Goal: Information Seeking & Learning: Learn about a topic

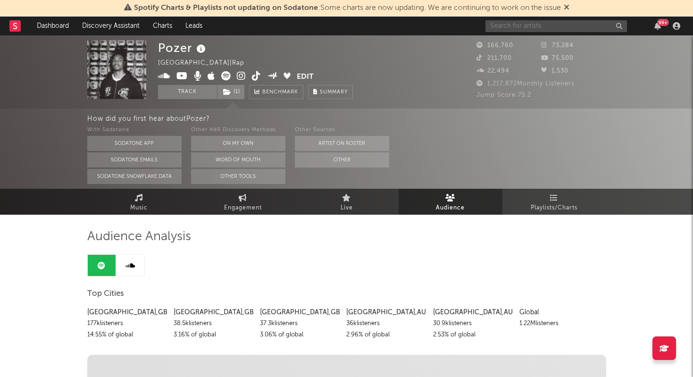
click at [517, 29] on input "text" at bounding box center [557, 26] width 142 height 12
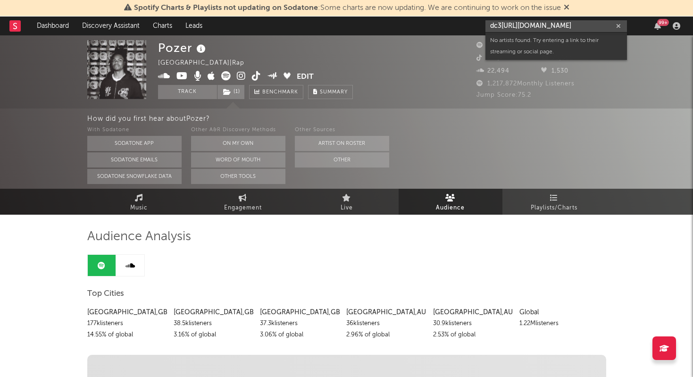
type input "dc3"
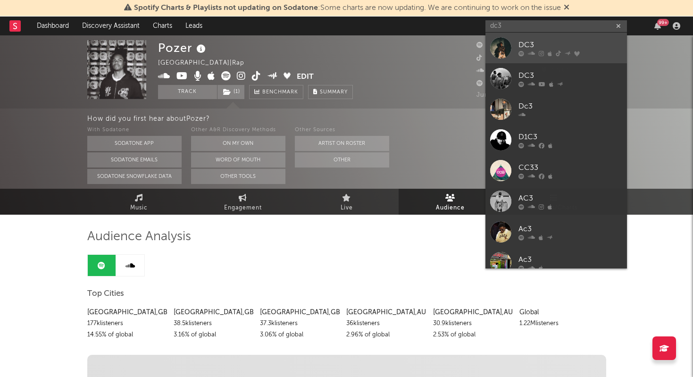
click at [529, 50] on div "DC3" at bounding box center [571, 44] width 104 height 11
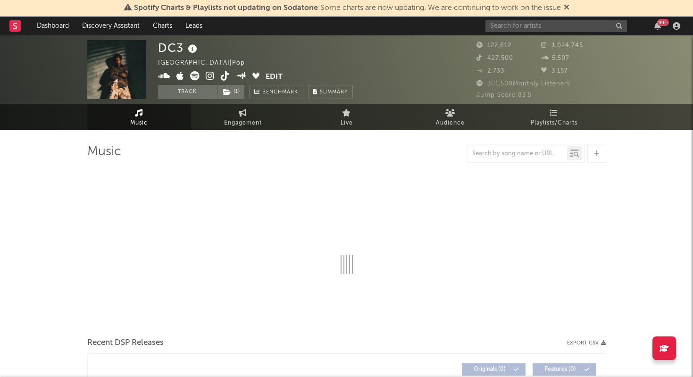
select select "6m"
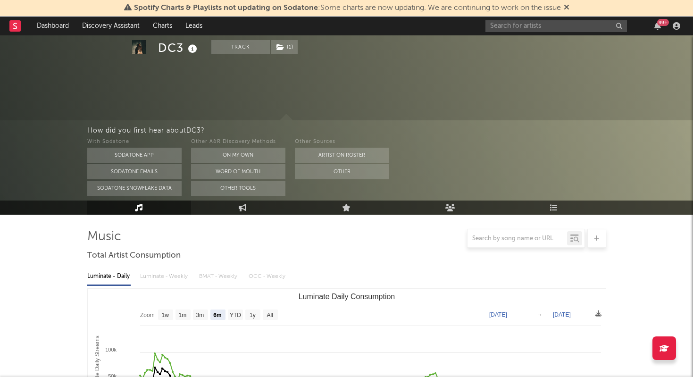
scroll to position [96, 0]
